Goal: Check status: Check status

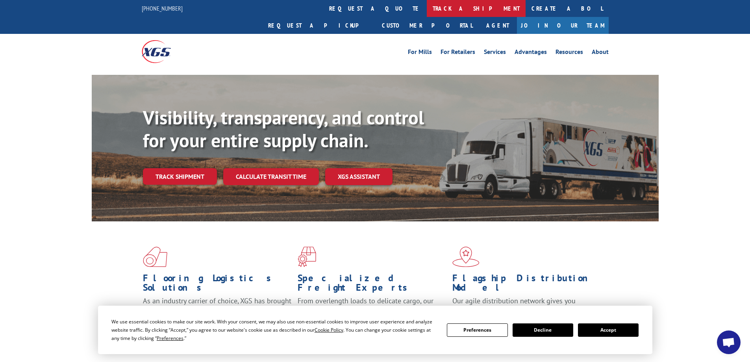
click at [427, 7] on link "track a shipment" at bounding box center [476, 8] width 99 height 17
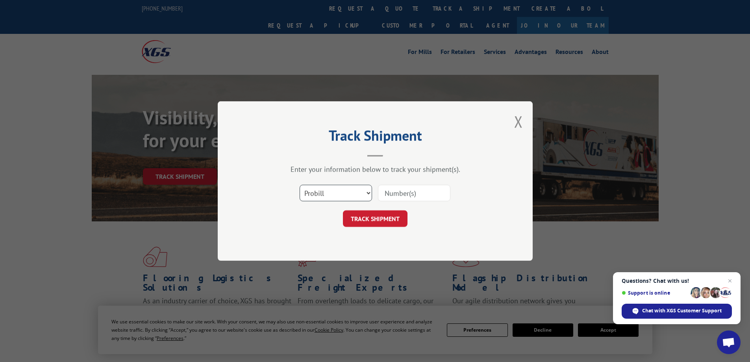
click at [368, 194] on select "Select category... Probill BOL PO" at bounding box center [336, 193] width 72 height 17
select select "bol"
click at [300, 185] on select "Select category... Probill BOL PO" at bounding box center [336, 193] width 72 height 17
click at [391, 190] on input at bounding box center [414, 193] width 72 height 17
type input "5477406"
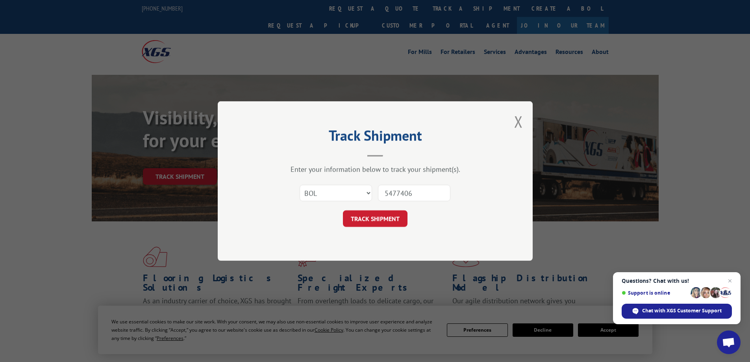
click button "TRACK SHIPMENT" at bounding box center [375, 218] width 65 height 17
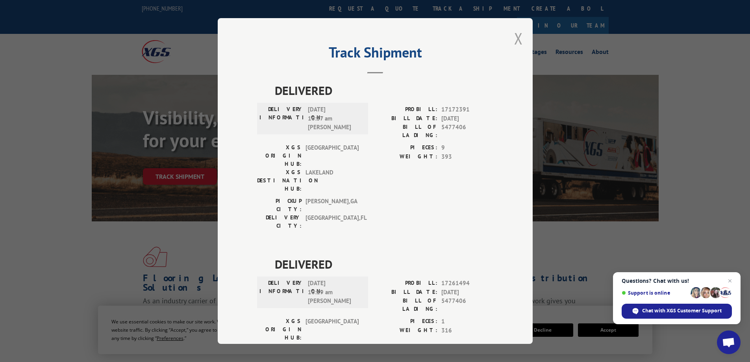
click at [516, 38] on button "Close modal" at bounding box center [518, 38] width 9 height 21
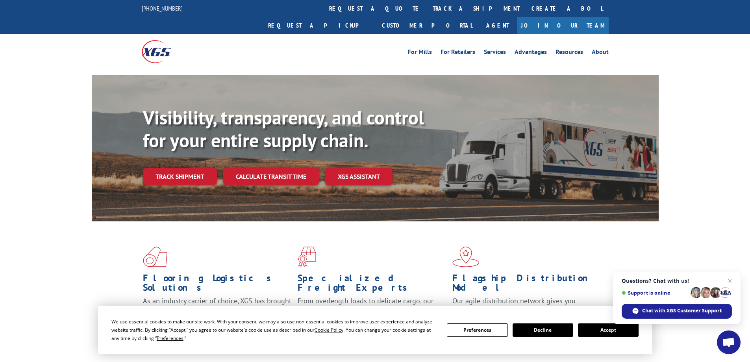
click at [548, 332] on button "Decline" at bounding box center [543, 329] width 61 height 13
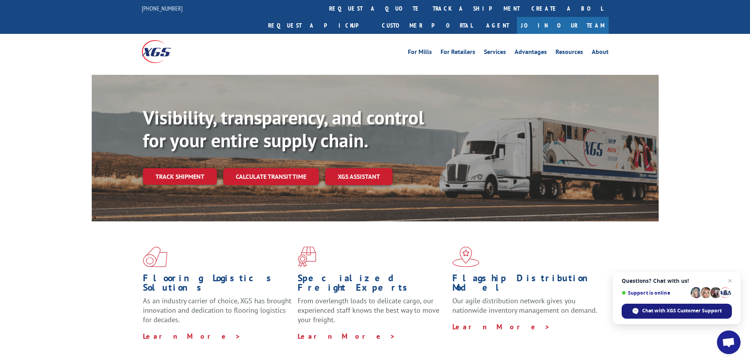
click at [658, 310] on span "Chat with XGS Customer Support" at bounding box center [682, 310] width 80 height 7
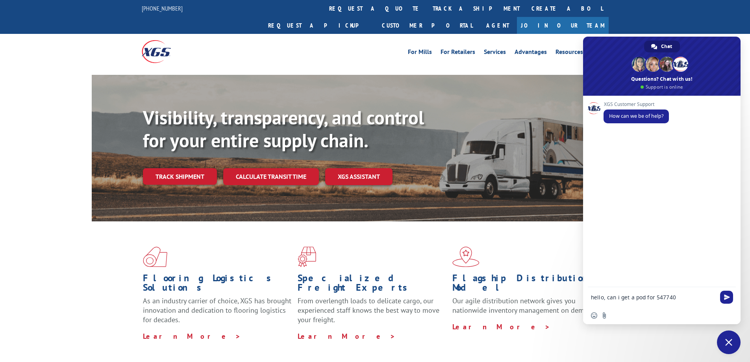
type textarea "hello, can i get a pod for 5477406"
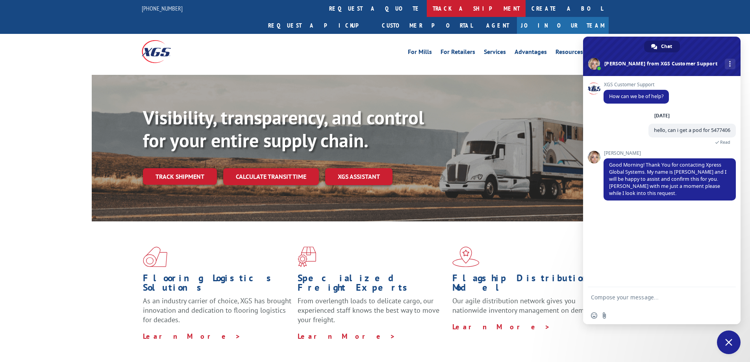
click at [427, 11] on link "track a shipment" at bounding box center [476, 8] width 99 height 17
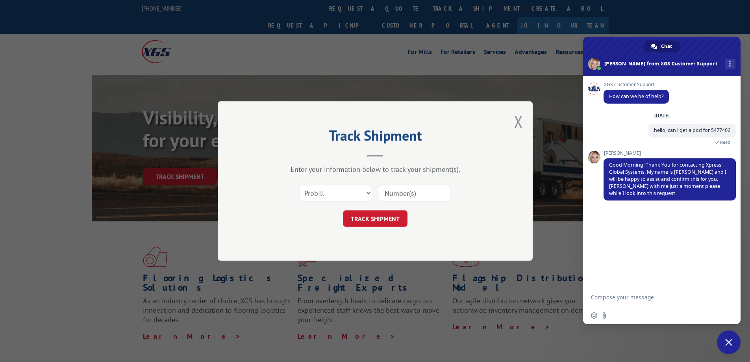
click at [406, 194] on input at bounding box center [414, 193] width 72 height 17
type input "5477407"
click button "TRACK SHIPMENT" at bounding box center [375, 218] width 65 height 17
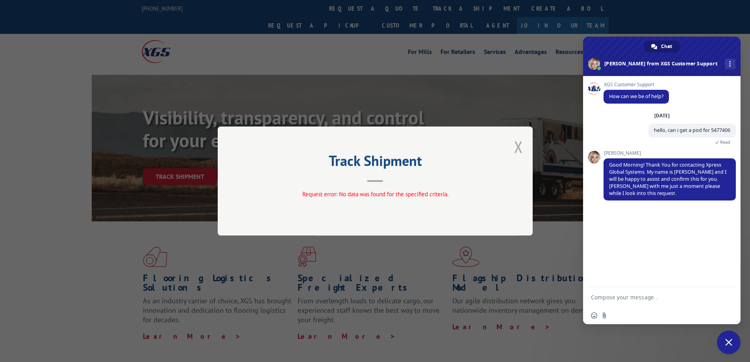
click at [517, 148] on button "Close modal" at bounding box center [518, 146] width 9 height 21
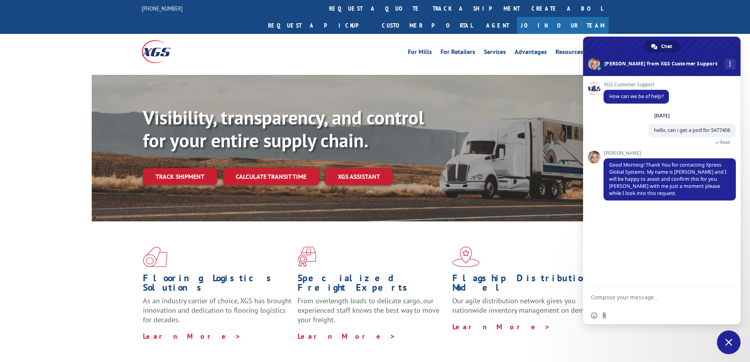
click at [613, 296] on textarea "Compose your message..." at bounding box center [653, 297] width 124 height 7
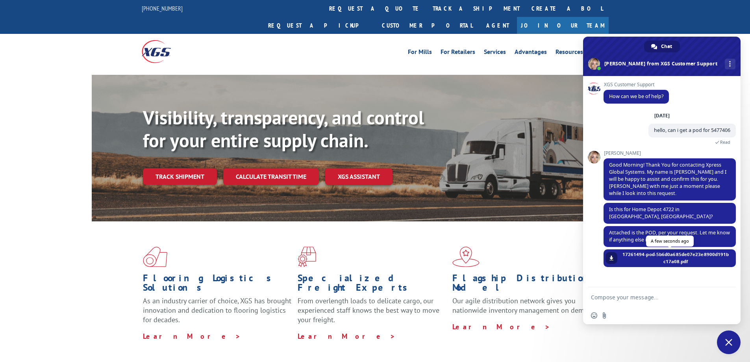
click at [612, 256] on span at bounding box center [611, 258] width 5 height 5
click at [610, 256] on span at bounding box center [611, 258] width 5 height 5
click at [682, 251] on span "17261494-pod-5b6d0a685de07e23e8900d191bc17a08.pdf" at bounding box center [675, 258] width 109 height 14
click at [635, 251] on span "17261494-pod-5b6d0a685de07e23e8900d191bc17a08.pdf" at bounding box center [675, 258] width 109 height 14
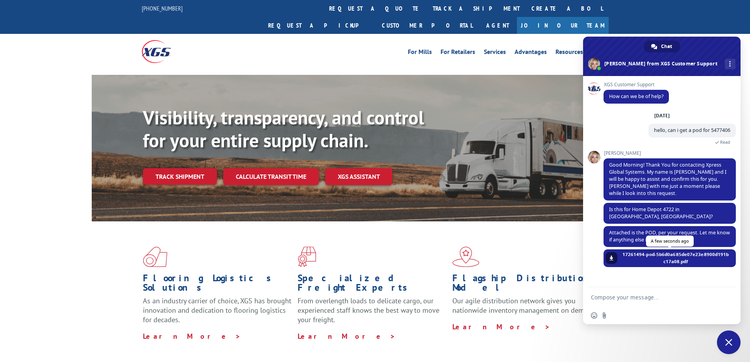
click at [634, 251] on span "17261494-pod-5b6d0a685de07e23e8900d191bc17a08.pdf" at bounding box center [675, 258] width 109 height 14
click at [612, 256] on span at bounding box center [611, 258] width 5 height 5
click at [611, 256] on span at bounding box center [611, 258] width 5 height 5
click at [611, 299] on textarea "Compose your message..." at bounding box center [653, 297] width 124 height 7
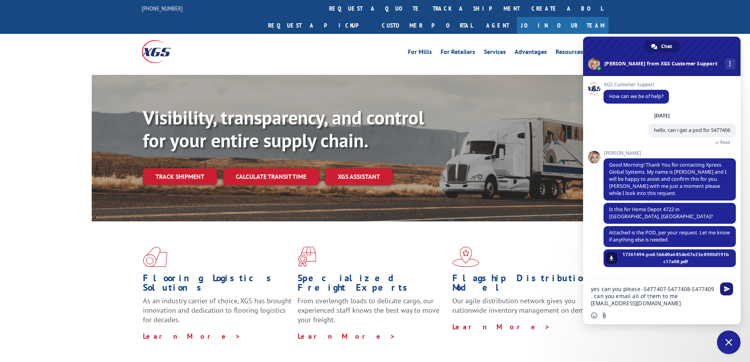
type textarea "yes can you please -5477407-5477408-5477409 . can you email all of them to me .…"
click at [730, 289] on span "Send" at bounding box center [726, 288] width 13 height 13
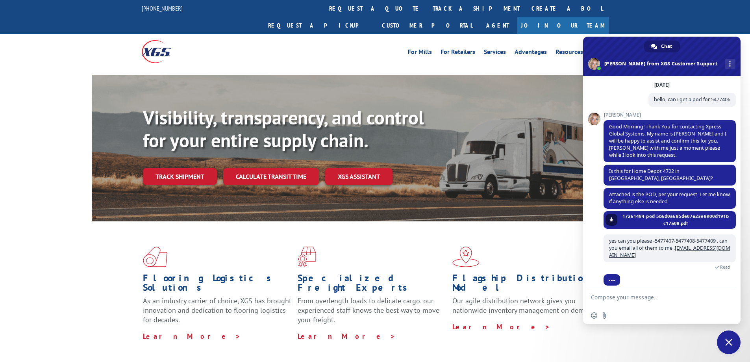
scroll to position [50, 0]
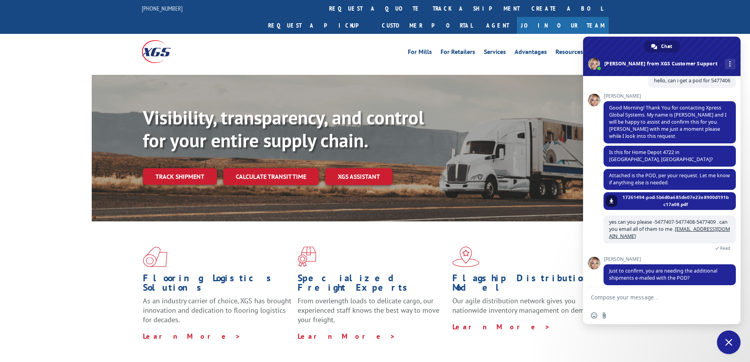
click at [611, 296] on textarea "Compose your message..." at bounding box center [653, 297] width 124 height 7
click at [609, 295] on textarea "yes plesae" at bounding box center [653, 297] width 124 height 7
click at [609, 299] on textarea "yes plesae" at bounding box center [653, 297] width 124 height 7
type textarea "yes please"
click at [728, 296] on span "Send" at bounding box center [727, 297] width 6 height 6
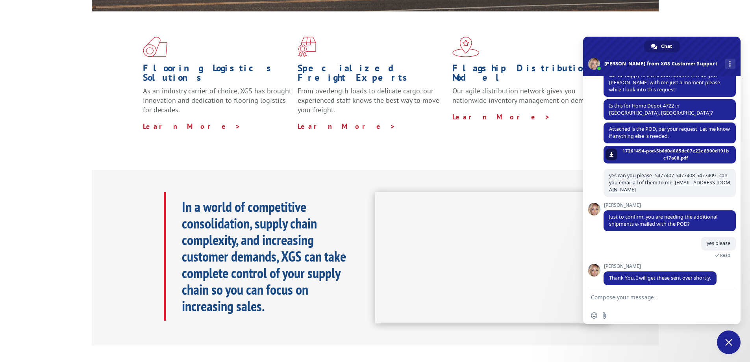
scroll to position [164, 0]
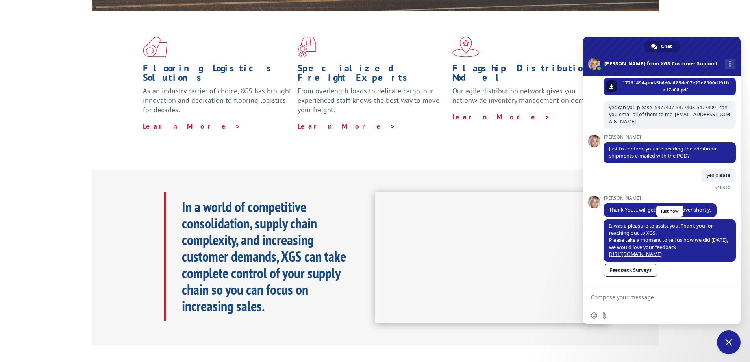
click at [662, 251] on link "[URL][DOMAIN_NAME]" at bounding box center [635, 254] width 53 height 7
